Goal: Task Accomplishment & Management: Manage account settings

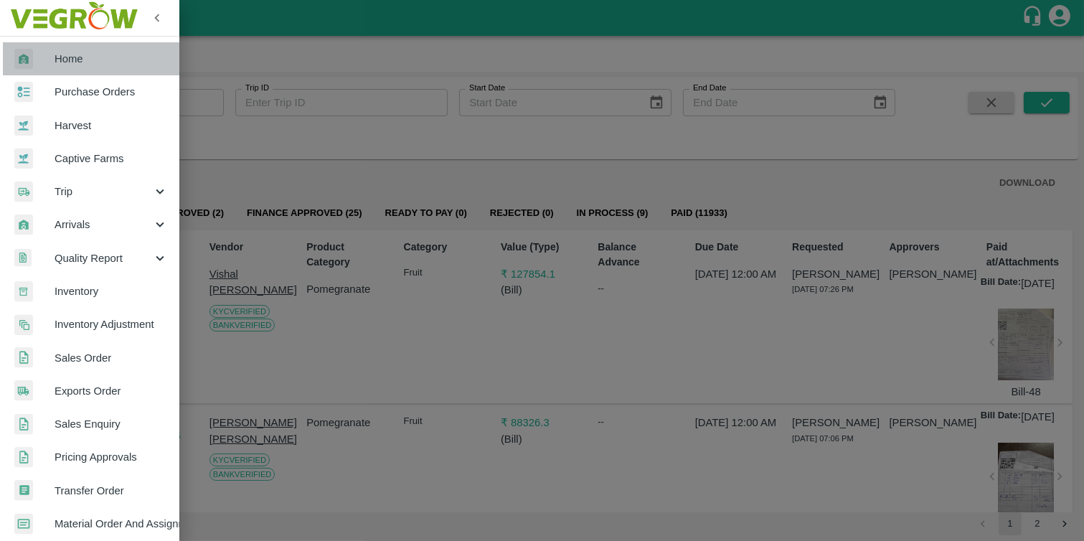
click at [117, 57] on span "Home" at bounding box center [111, 59] width 113 height 16
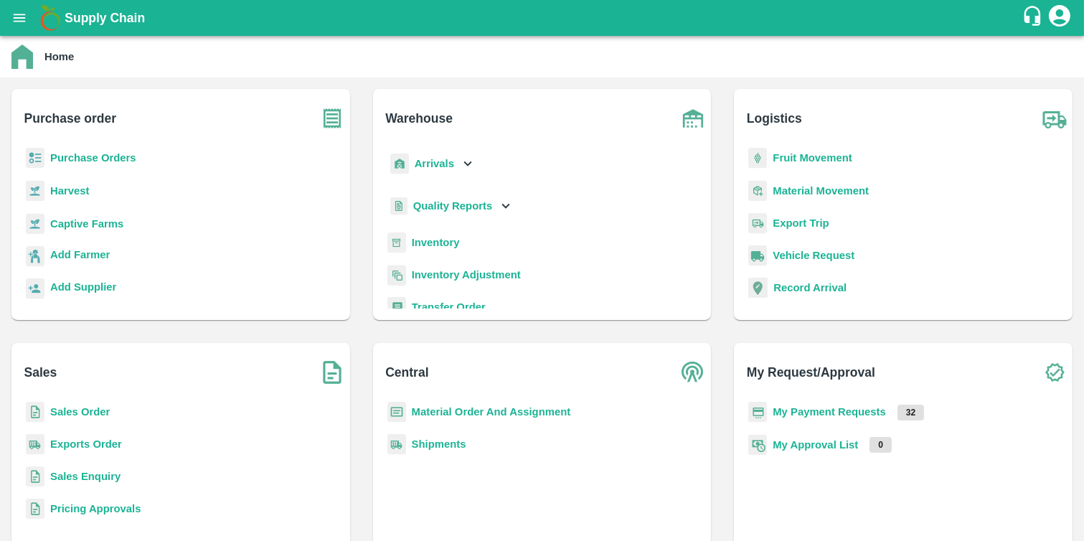
click at [91, 159] on b "Purchase Orders" at bounding box center [93, 157] width 86 height 11
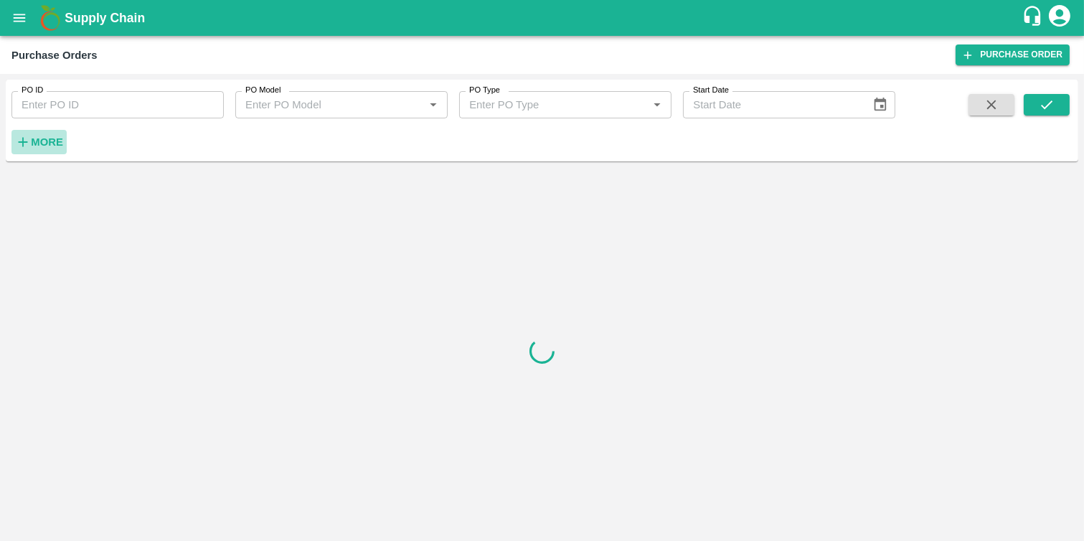
click at [32, 148] on h6 "More" at bounding box center [47, 142] width 32 height 19
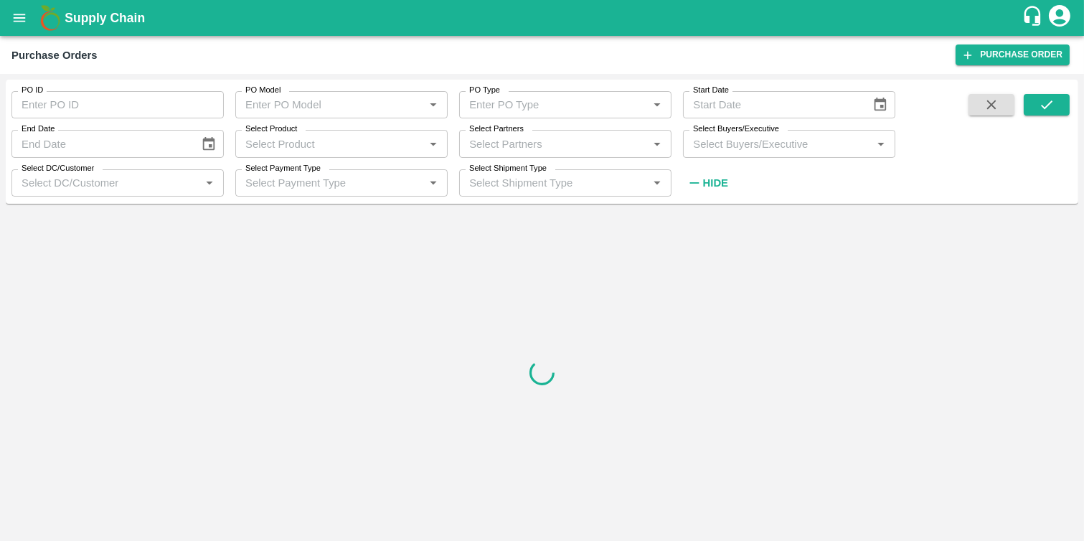
click at [506, 139] on input "Select Partners" at bounding box center [553, 143] width 180 height 19
paste input "7499094070"
type input "7499094070"
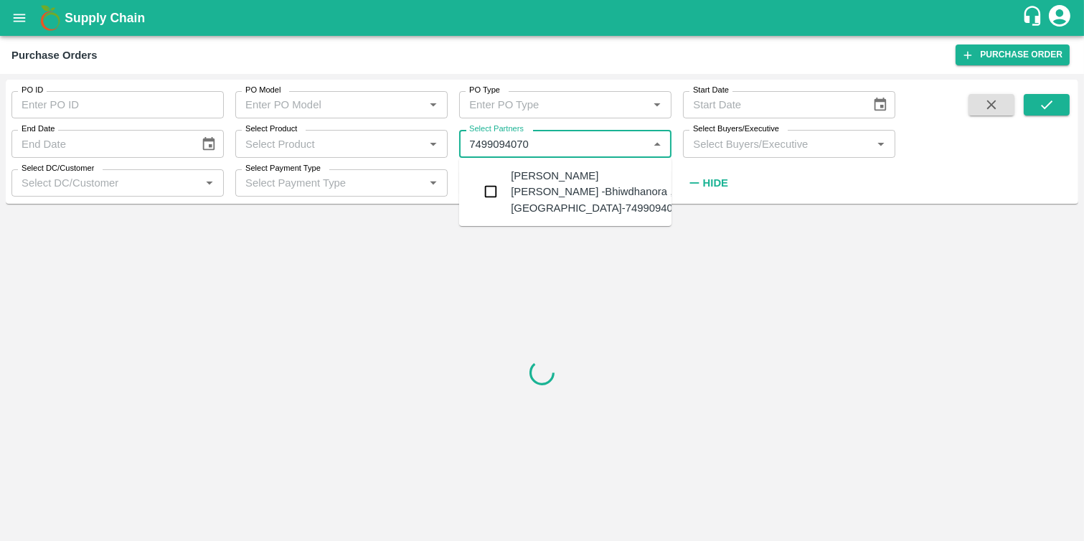
click at [495, 194] on input "checkbox" at bounding box center [490, 191] width 29 height 29
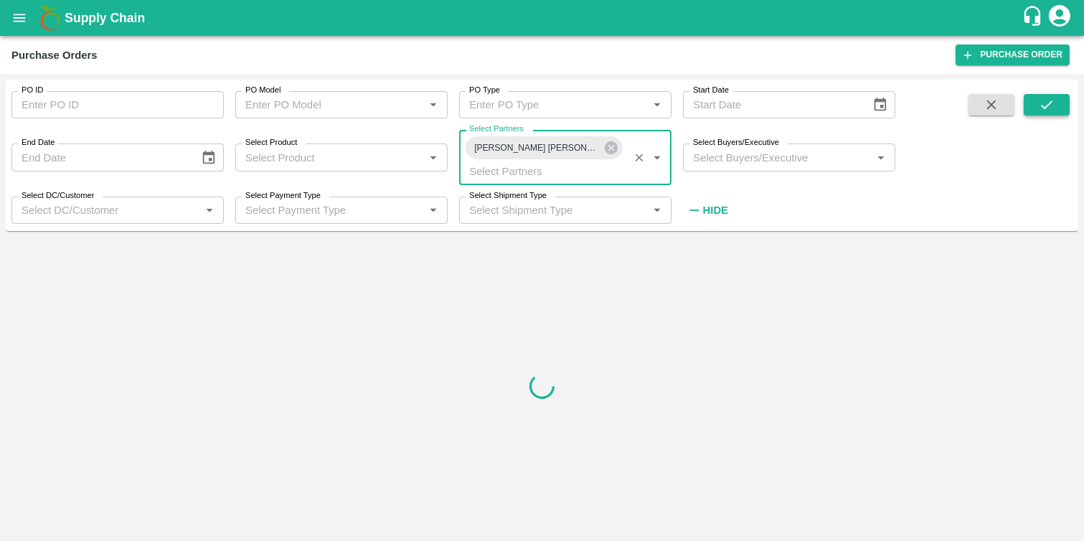
click at [1059, 98] on button "submit" at bounding box center [1046, 105] width 46 height 22
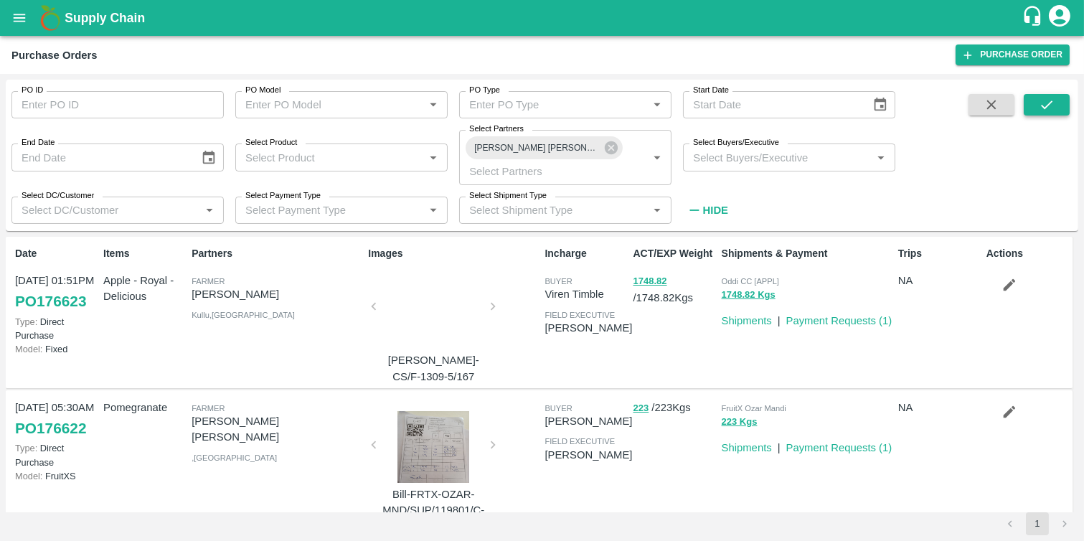
click at [1051, 109] on icon "submit" at bounding box center [1046, 105] width 16 height 16
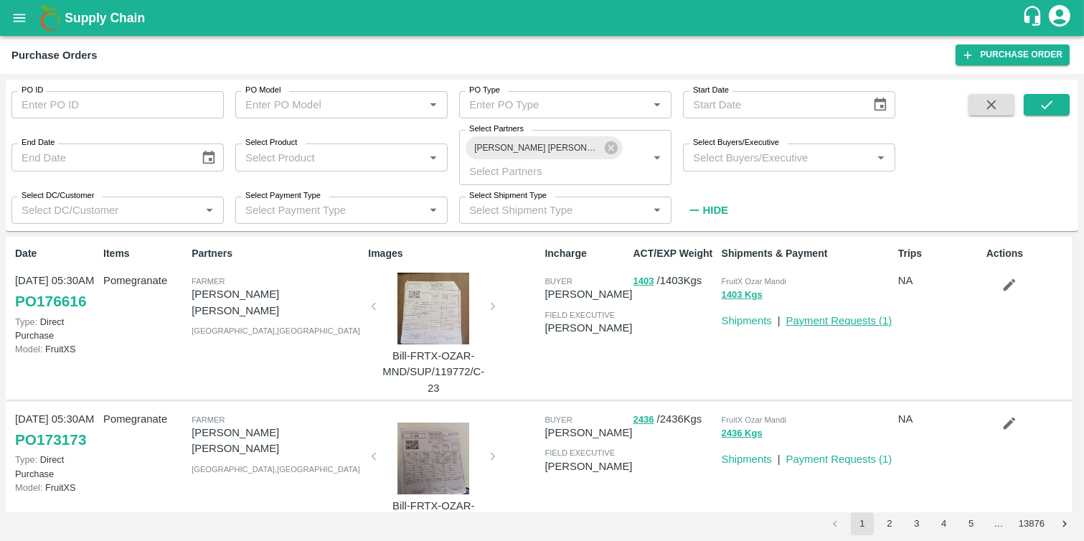
click at [786, 326] on link "Payment Requests ( 1 )" at bounding box center [839, 320] width 106 height 11
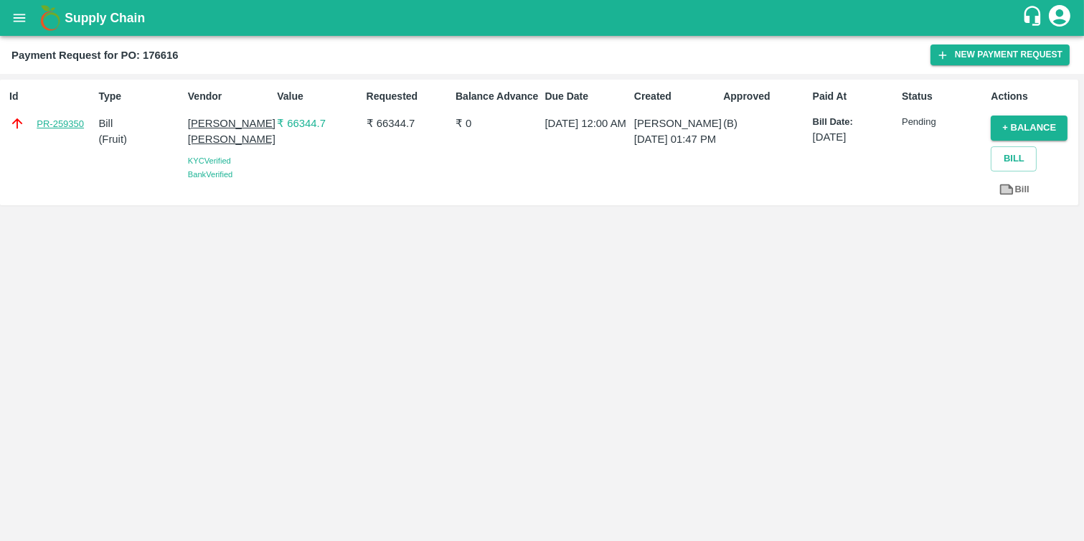
click at [67, 123] on link "PR-259350" at bounding box center [60, 124] width 47 height 14
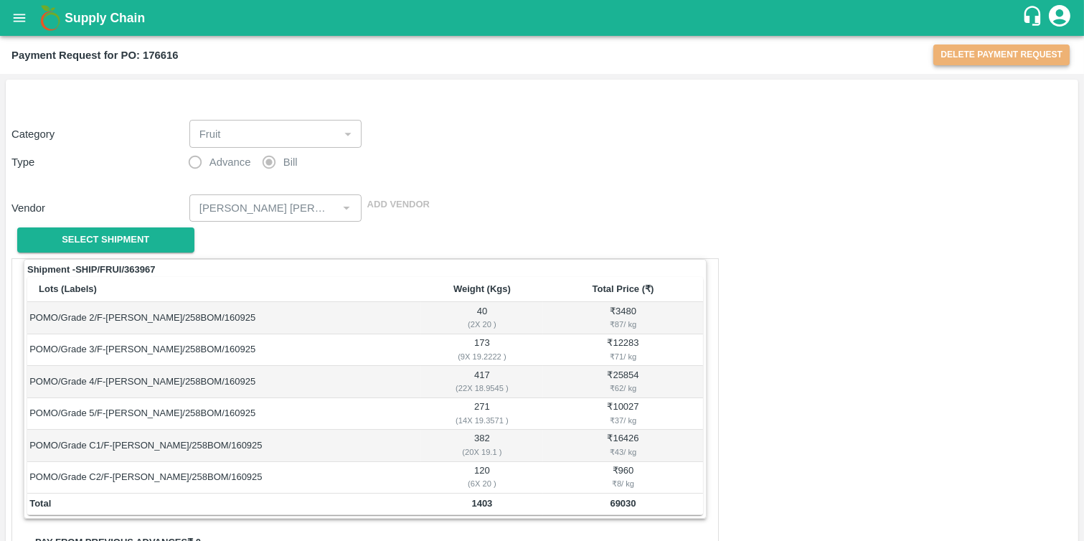
click at [1013, 57] on button "Delete Payment Request" at bounding box center [1001, 54] width 136 height 21
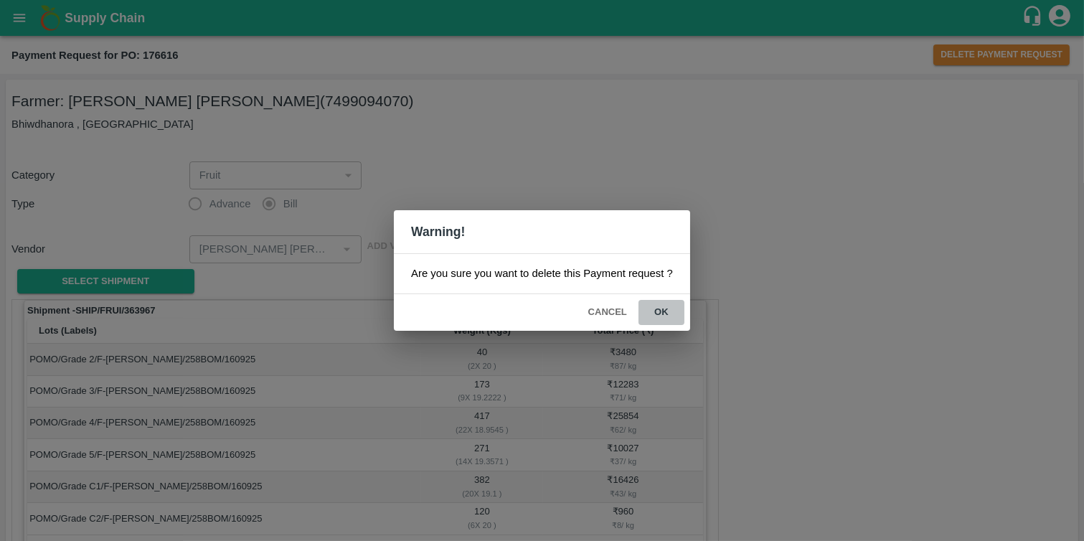
click at [664, 312] on button "ok" at bounding box center [661, 312] width 46 height 25
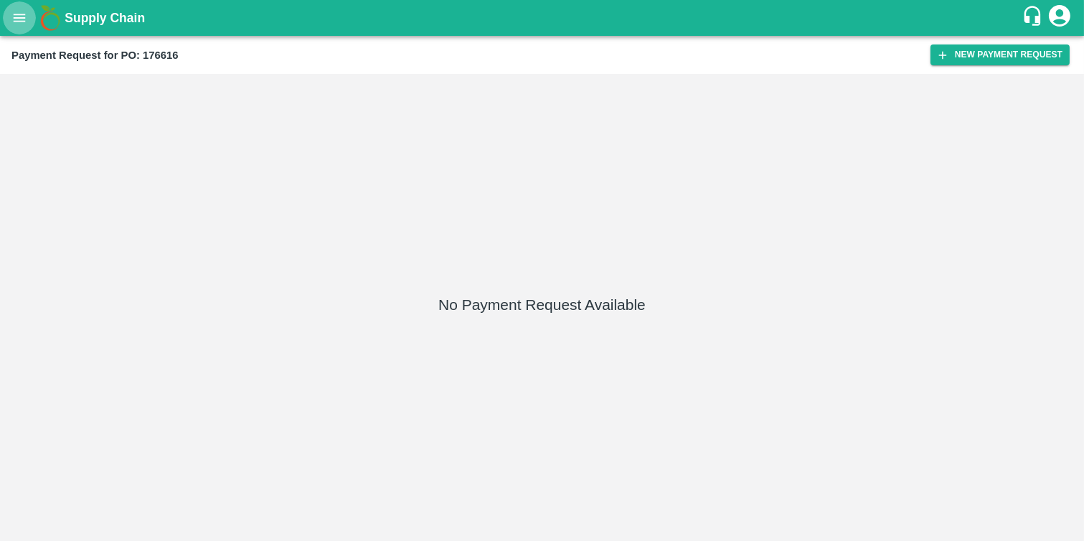
click at [22, 25] on icon "open drawer" at bounding box center [19, 18] width 16 height 16
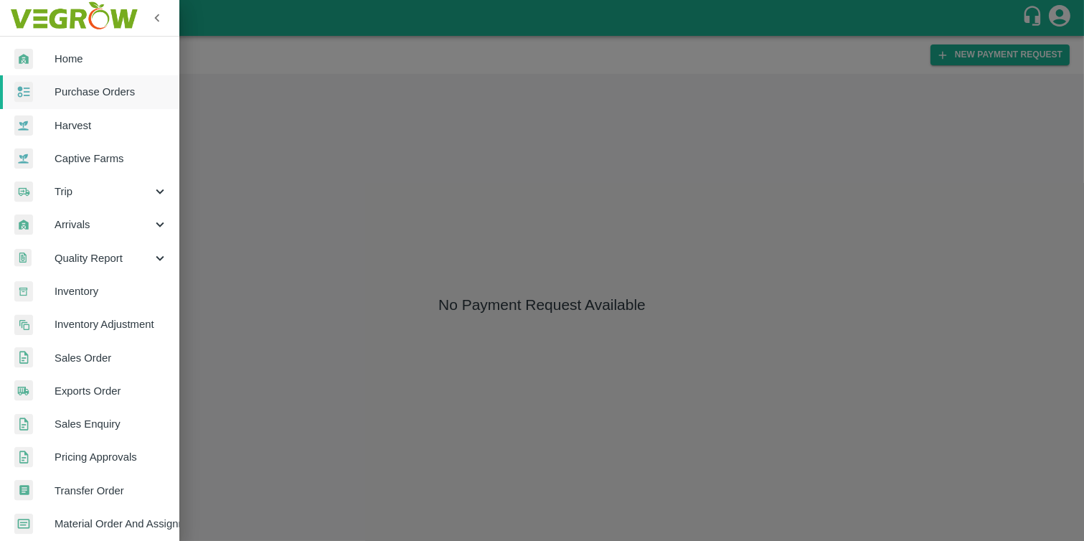
click at [355, 152] on div at bounding box center [542, 270] width 1084 height 541
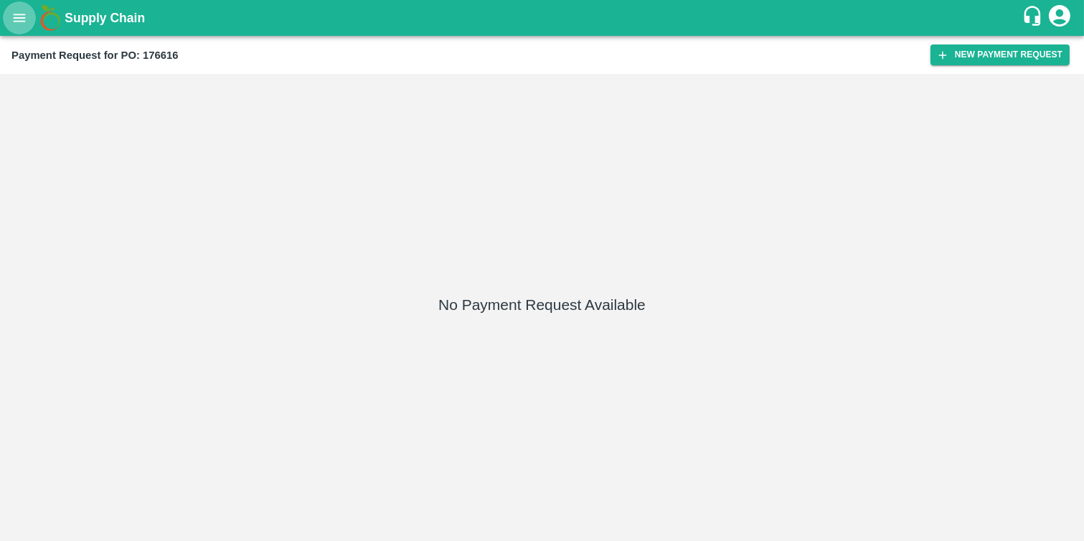
click at [15, 16] on icon "open drawer" at bounding box center [19, 18] width 16 height 16
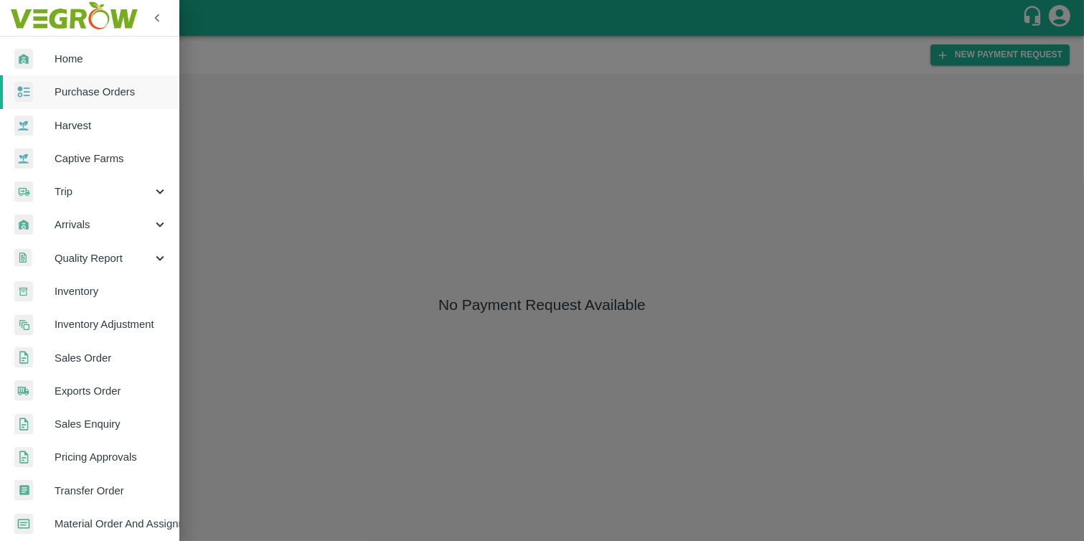
click at [438, 156] on div at bounding box center [542, 270] width 1084 height 541
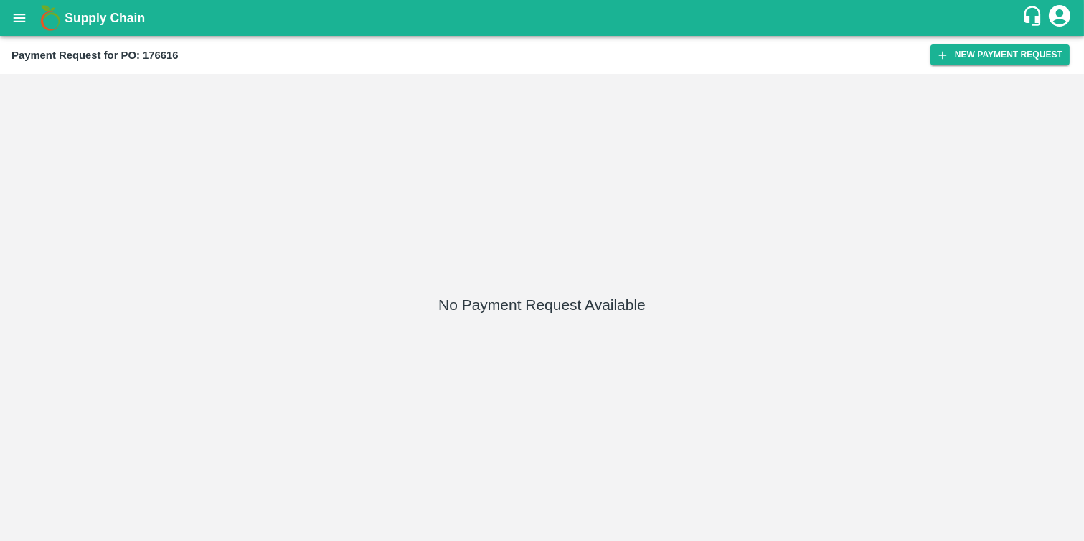
click at [168, 51] on b "Payment Request for PO: 176616" at bounding box center [94, 54] width 167 height 11
copy b "176616"
click at [8, 12] on button "open drawer" at bounding box center [19, 17] width 33 height 33
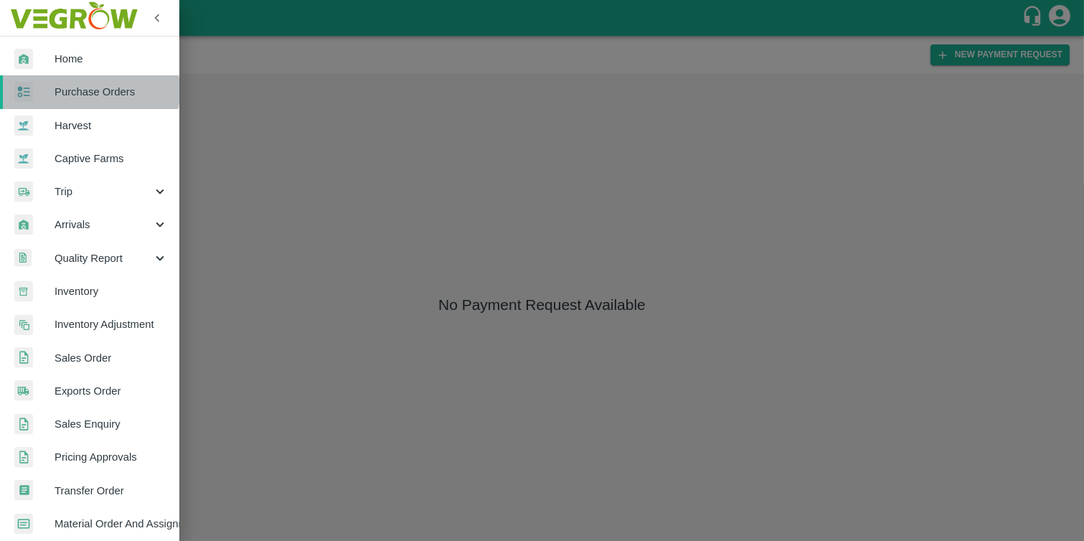
click at [86, 90] on span "Purchase Orders" at bounding box center [111, 92] width 113 height 16
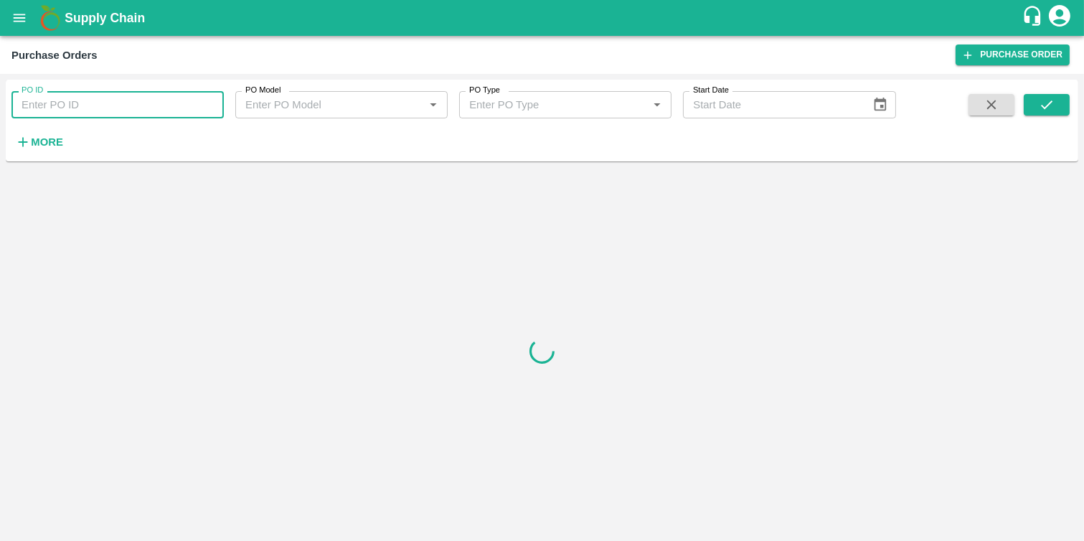
click at [61, 99] on input "PO ID" at bounding box center [117, 104] width 212 height 27
paste input "176616"
type input "176616"
click at [1056, 103] on button "submit" at bounding box center [1046, 105] width 46 height 22
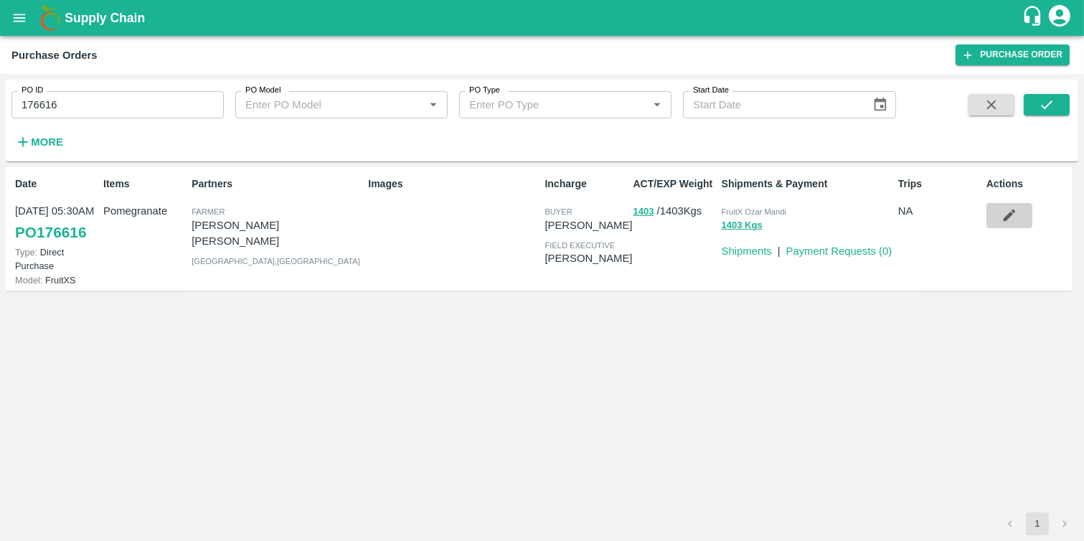
click at [1012, 221] on icon "button" at bounding box center [1009, 215] width 16 height 16
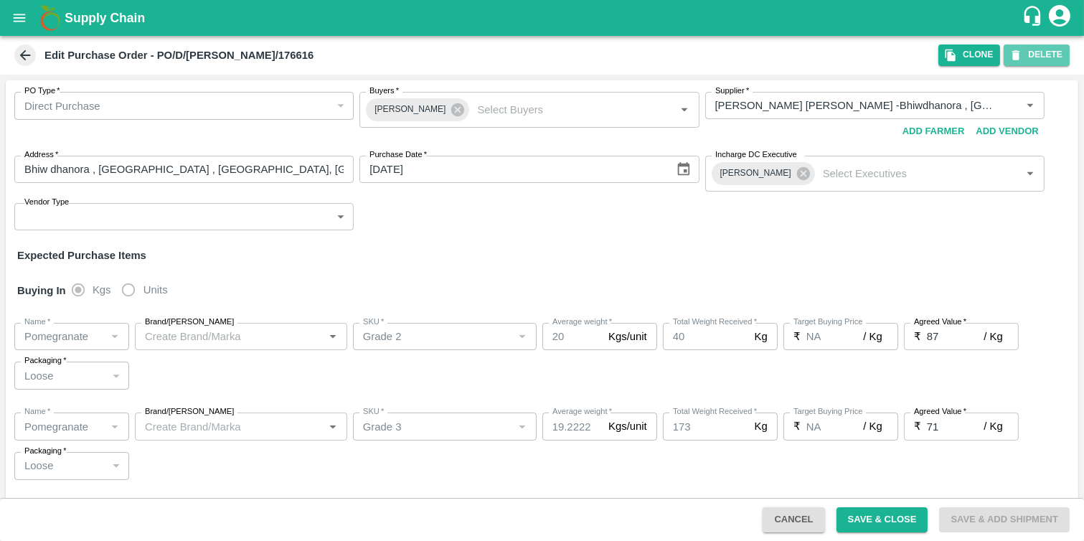
click at [1051, 65] on button "DELETE" at bounding box center [1036, 54] width 66 height 21
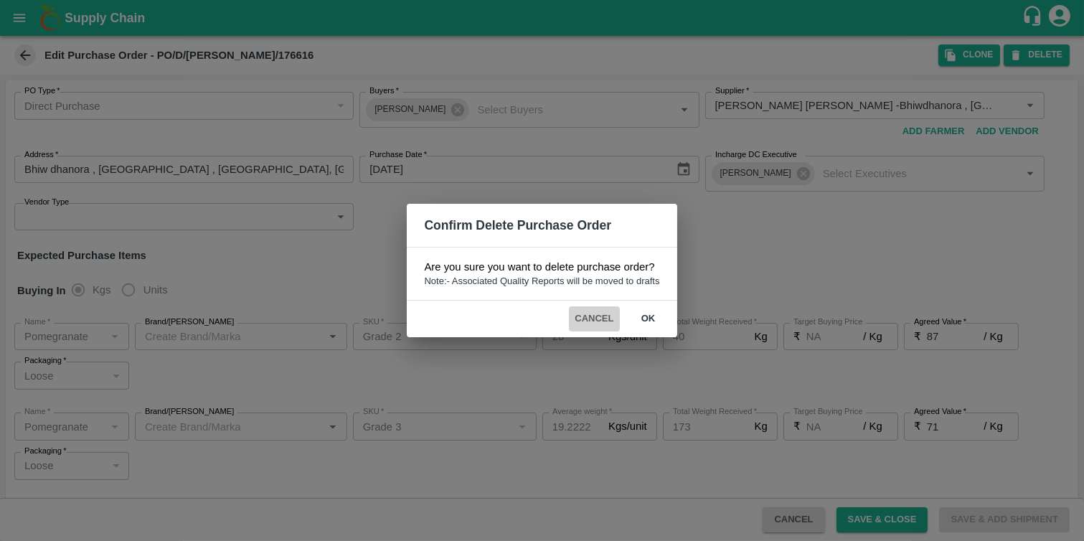
click at [587, 327] on button "Cancel" at bounding box center [594, 318] width 50 height 25
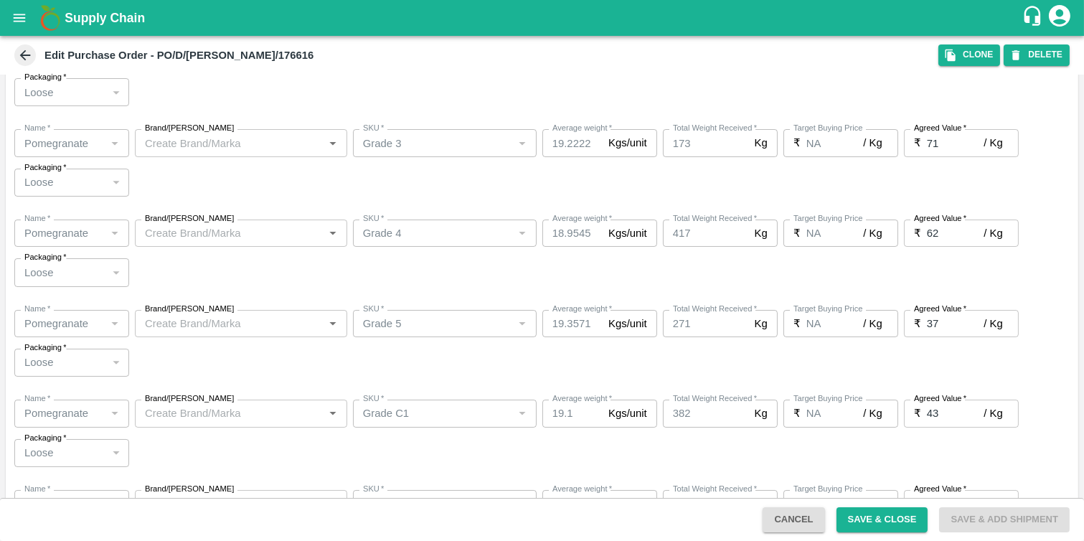
scroll to position [450, 0]
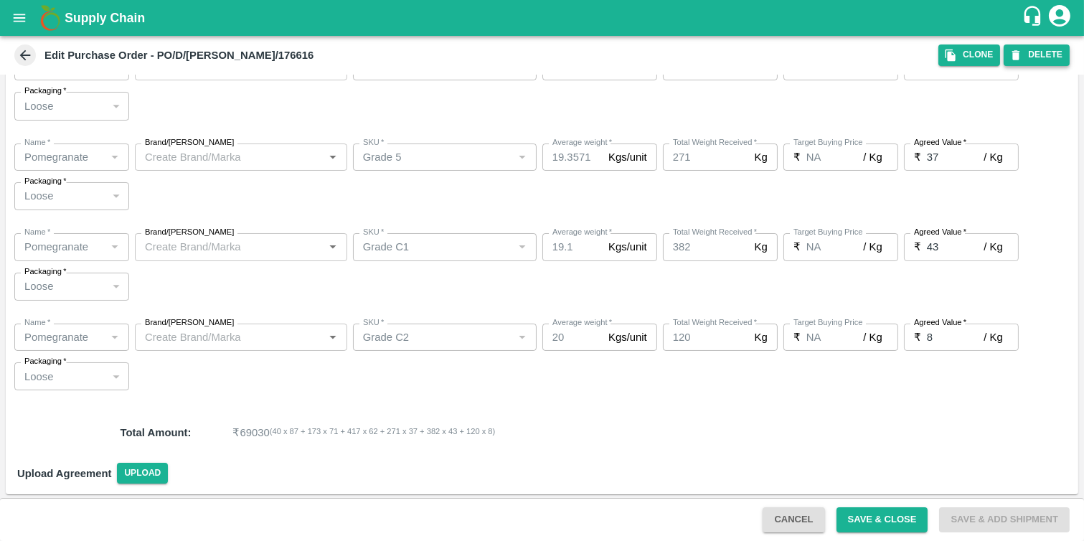
click at [1045, 62] on button "DELETE" at bounding box center [1036, 54] width 66 height 21
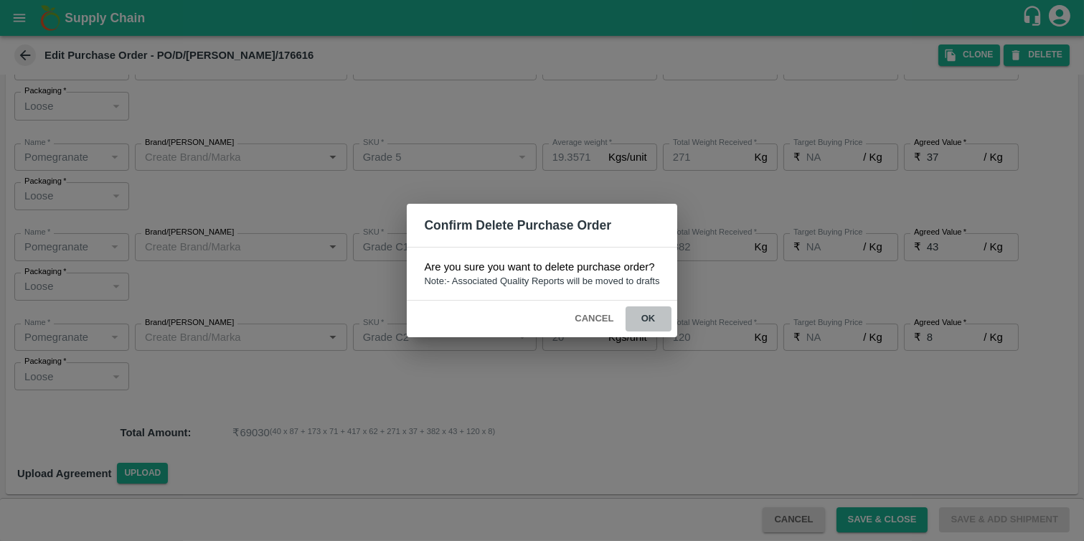
click at [655, 317] on button "ok" at bounding box center [648, 318] width 46 height 25
click at [643, 320] on button "ok" at bounding box center [648, 318] width 46 height 25
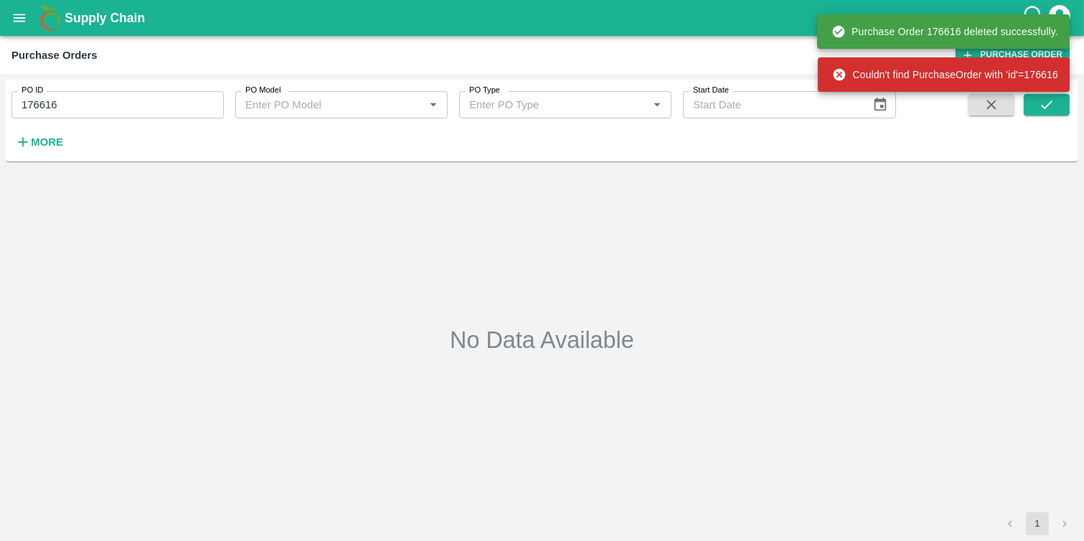
type input "176616"
click at [24, 105] on input "176616" at bounding box center [117, 104] width 212 height 27
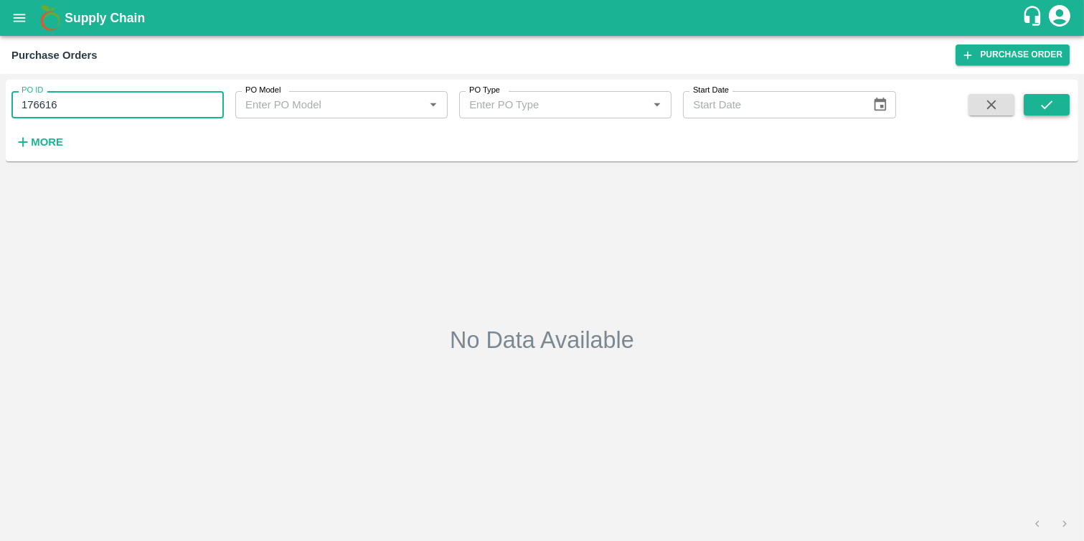
click at [1048, 104] on icon "submit" at bounding box center [1046, 104] width 11 height 9
